Goal: Task Accomplishment & Management: Manage account settings

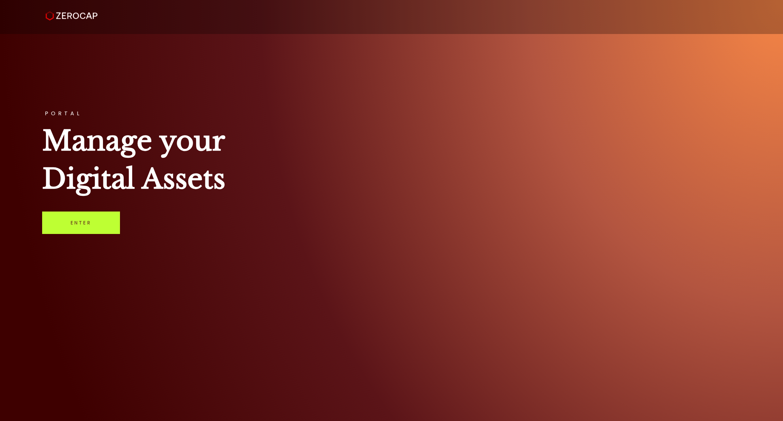
click at [91, 219] on link "Enter" at bounding box center [81, 222] width 78 height 22
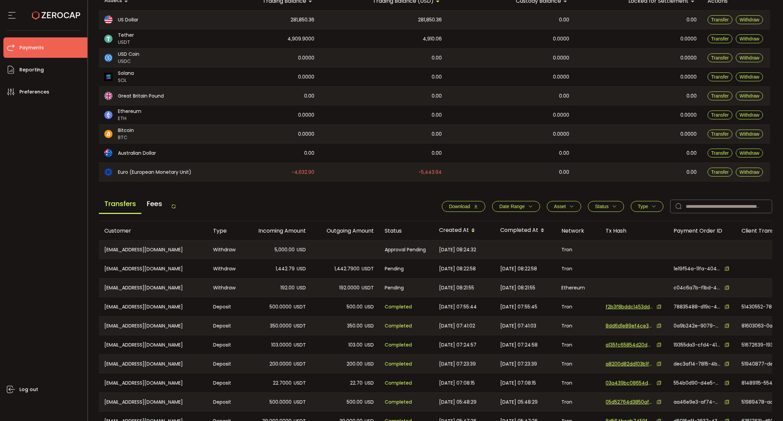
scroll to position [102, 0]
